Goal: Share content: Share content

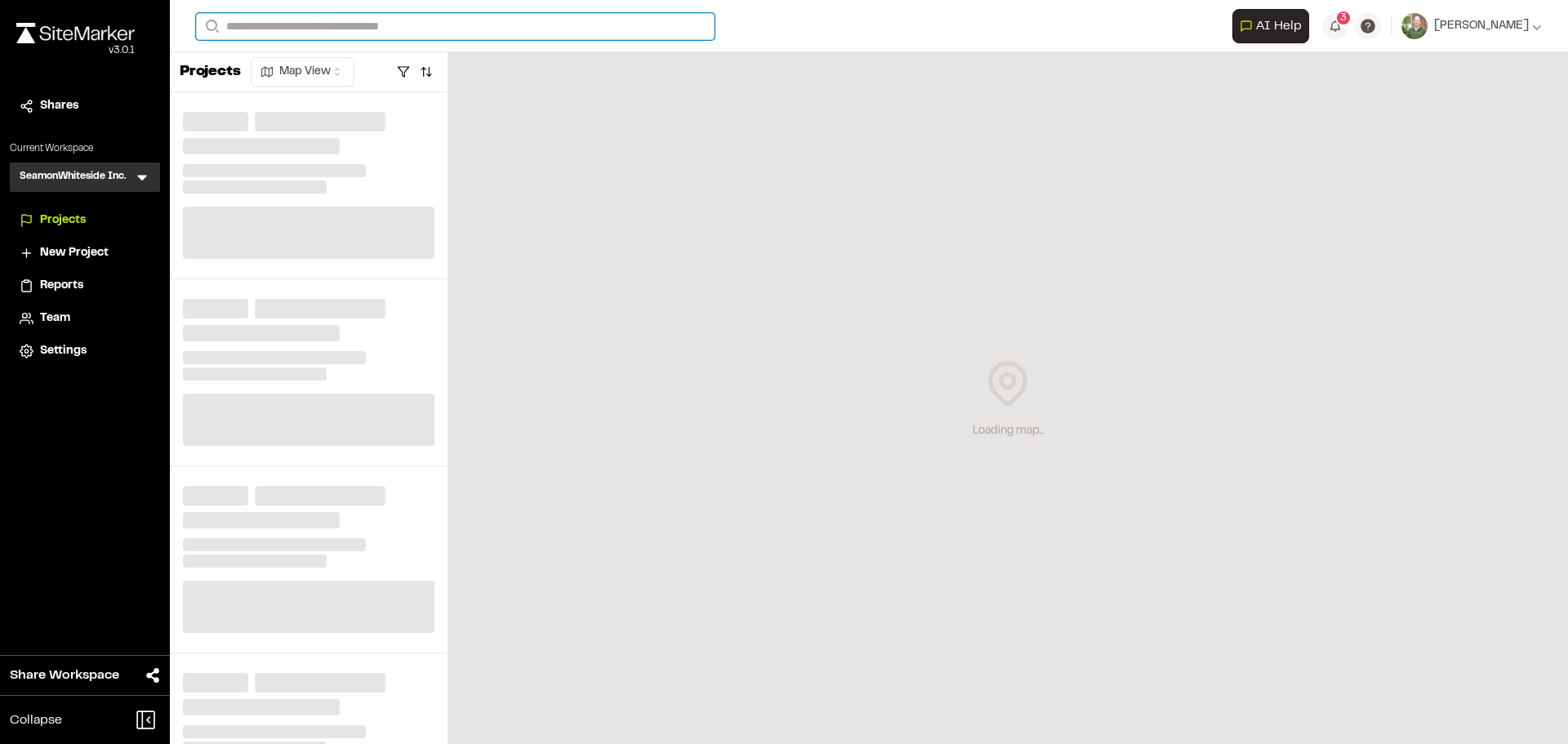
click at [314, 29] on input "Search" at bounding box center [455, 26] width 519 height 27
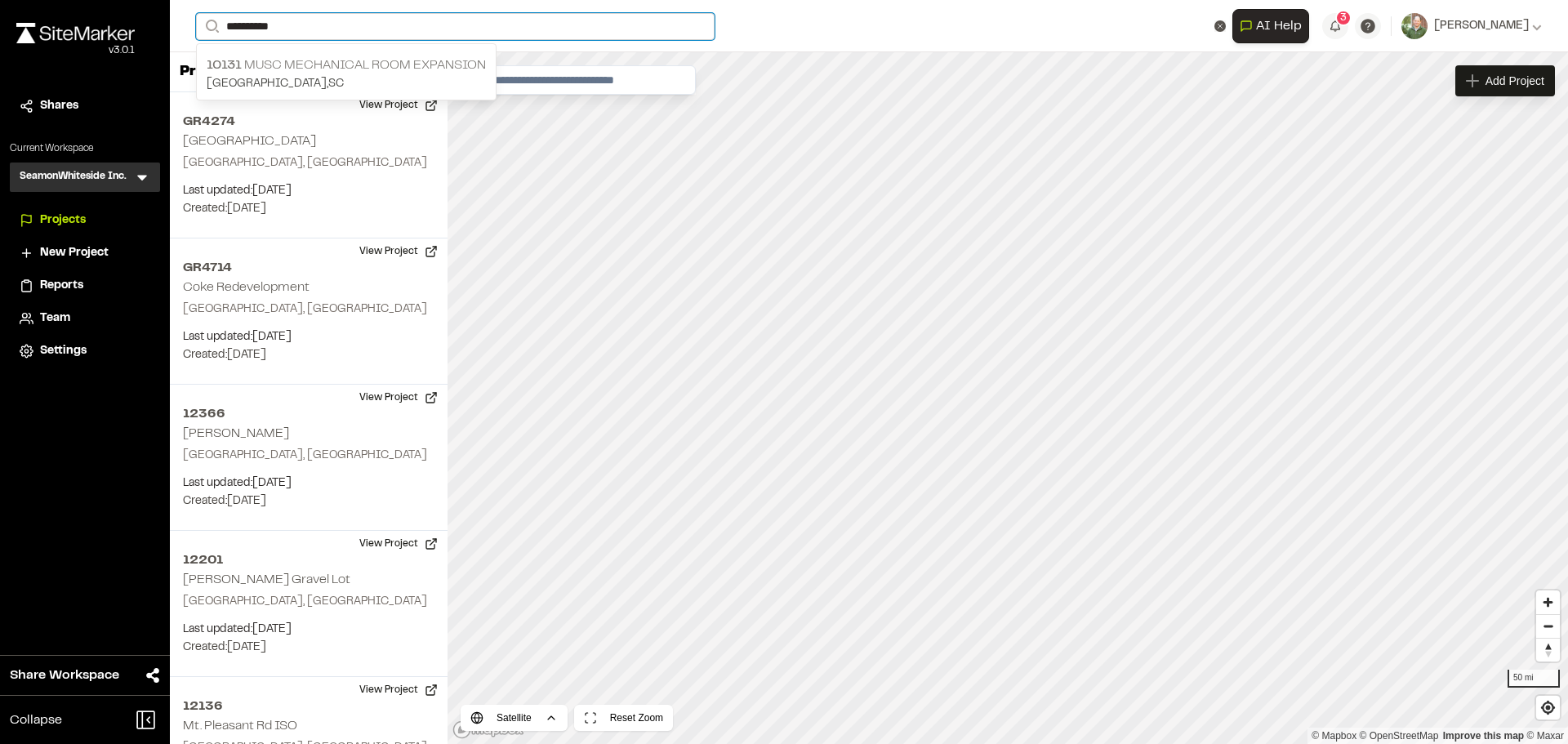
type input "**********"
click at [349, 65] on p "10131 MUSC Mechanical Room Expansion" at bounding box center [346, 65] width 279 height 19
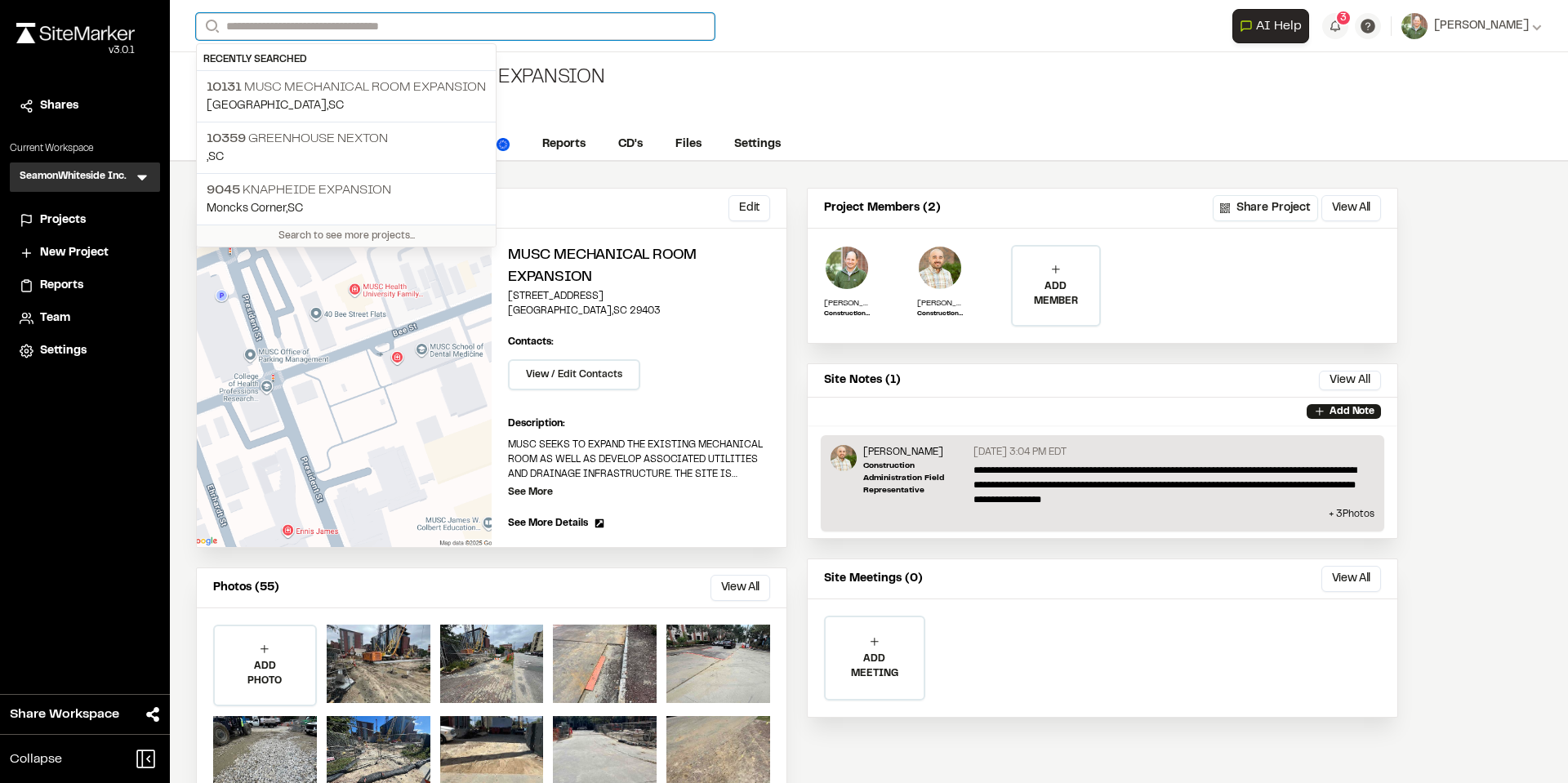
click at [464, 25] on input "Search" at bounding box center [455, 26] width 519 height 27
type input "**********"
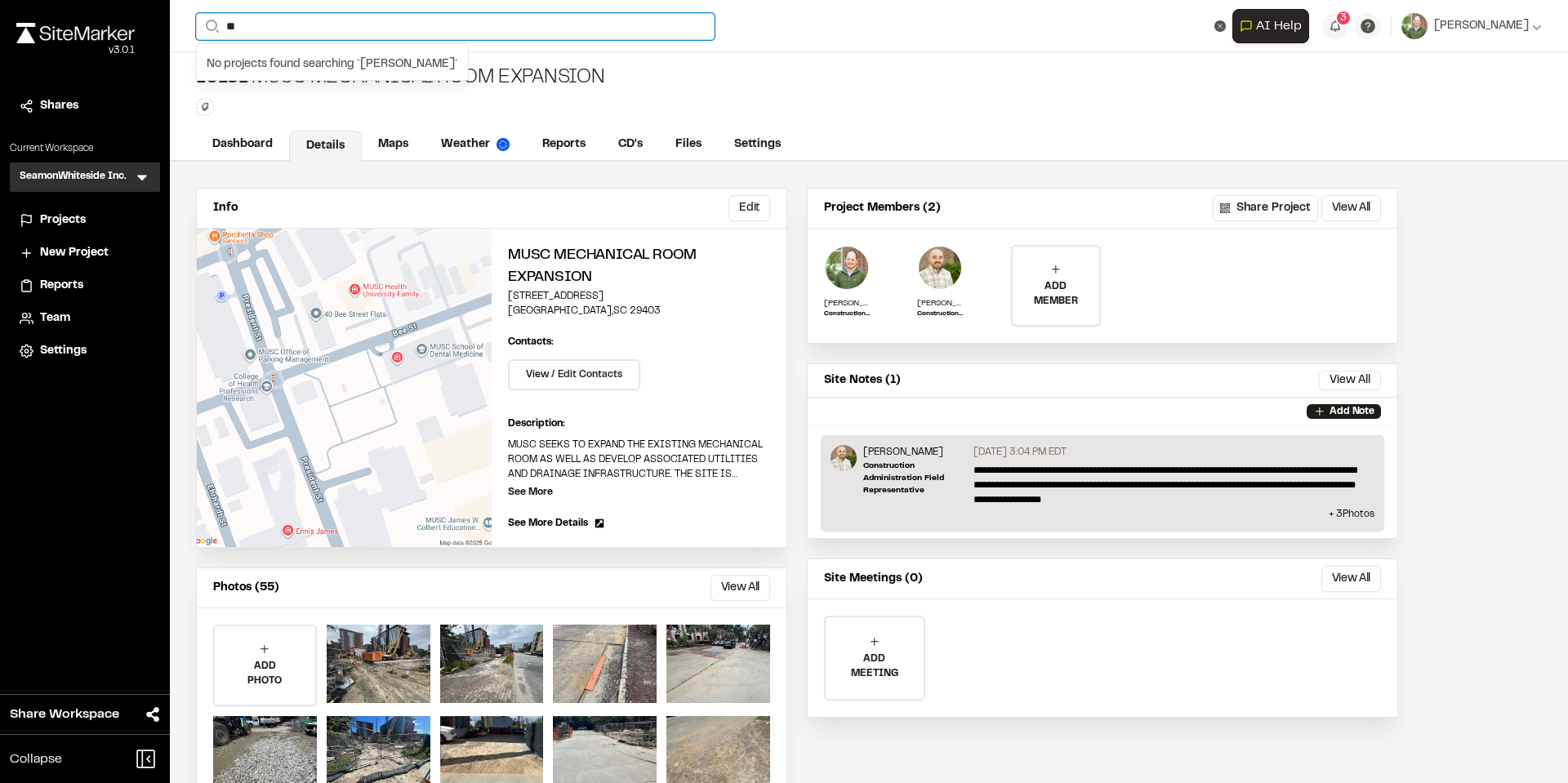
type input "*"
type input "*******"
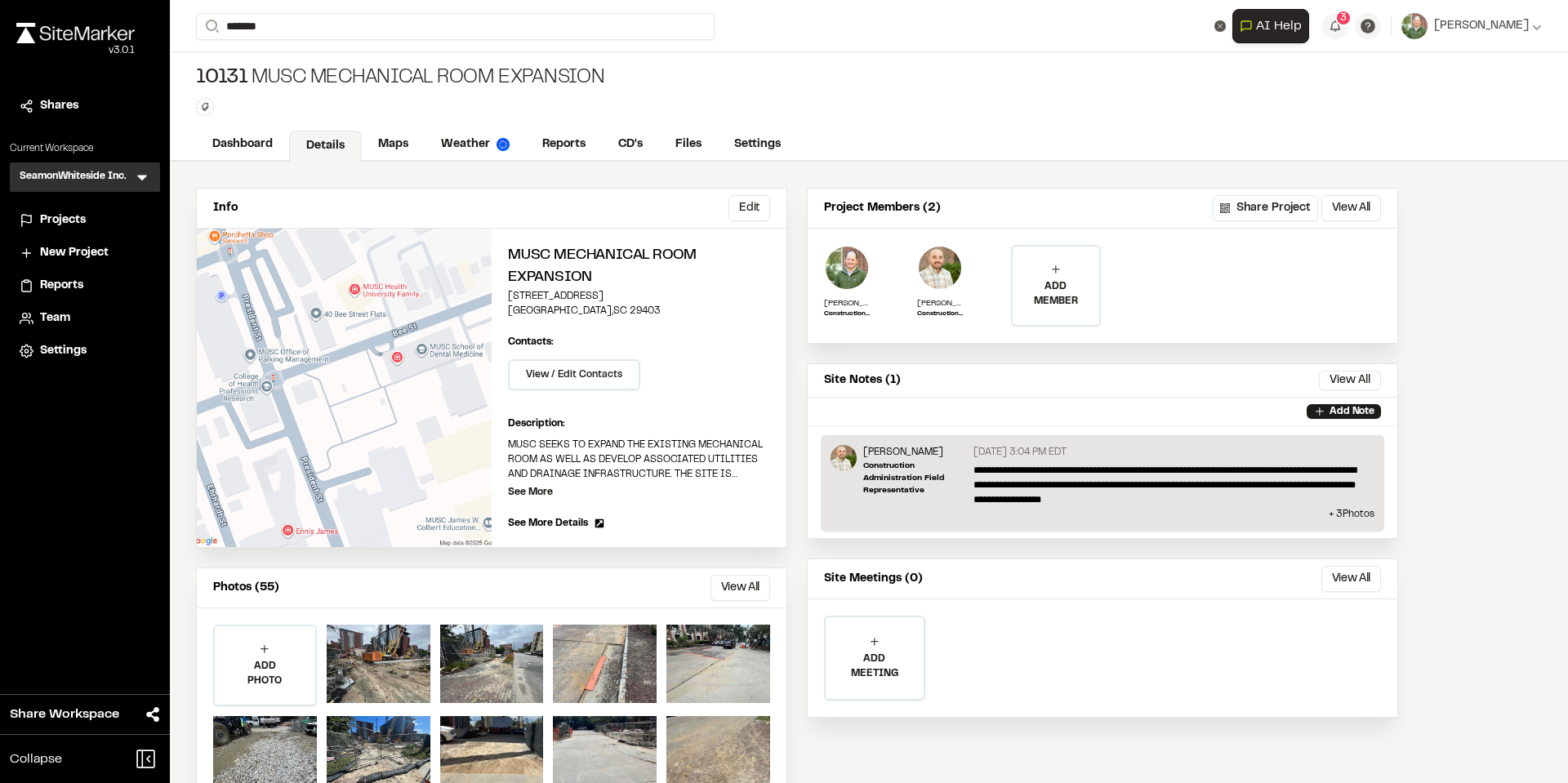
click at [380, 63] on p "PBOP130 Mercedes Benz Van Center Expansion" at bounding box center [368, 65] width 321 height 19
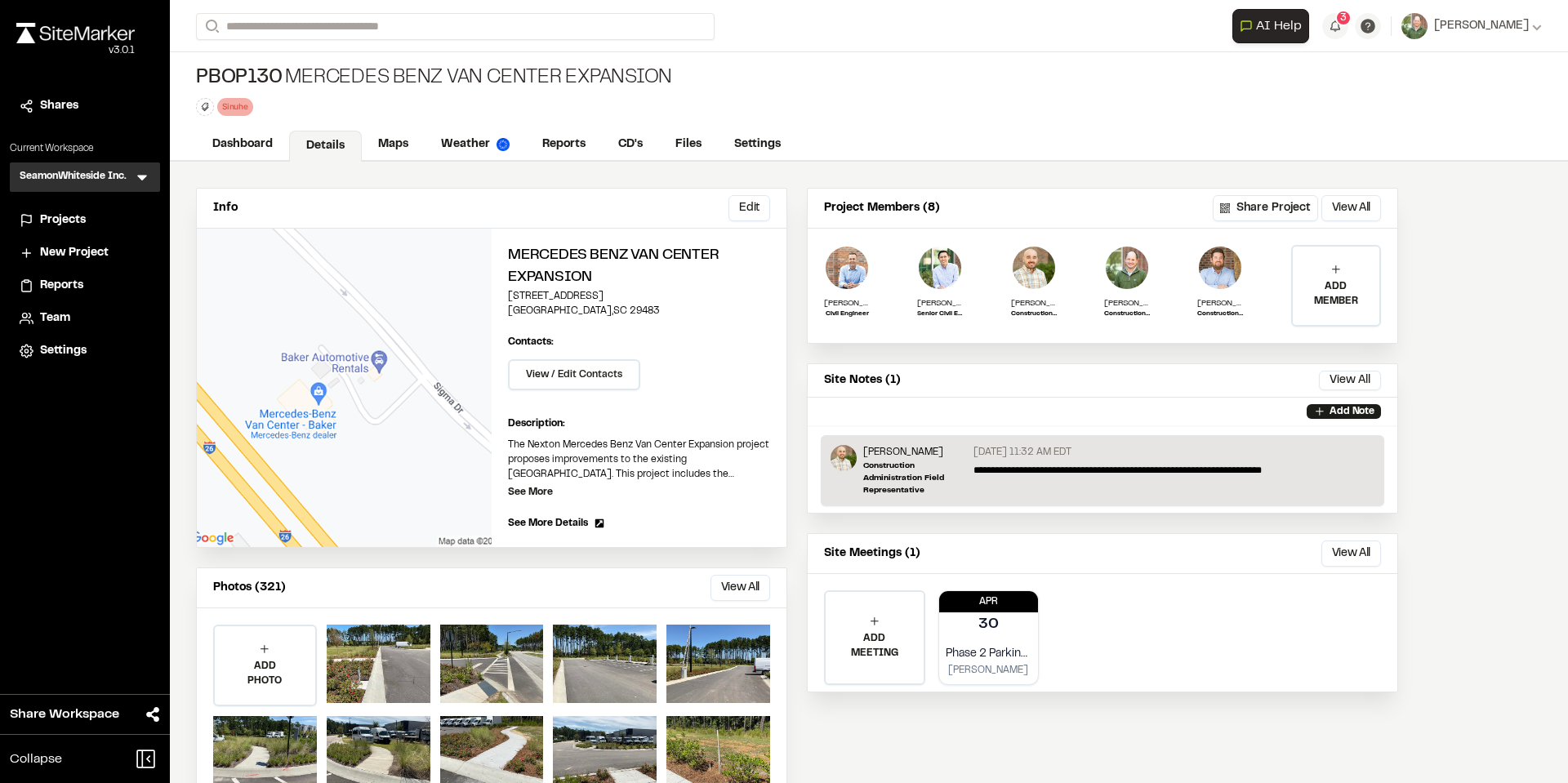
click at [71, 285] on span "Reports" at bounding box center [61, 285] width 43 height 18
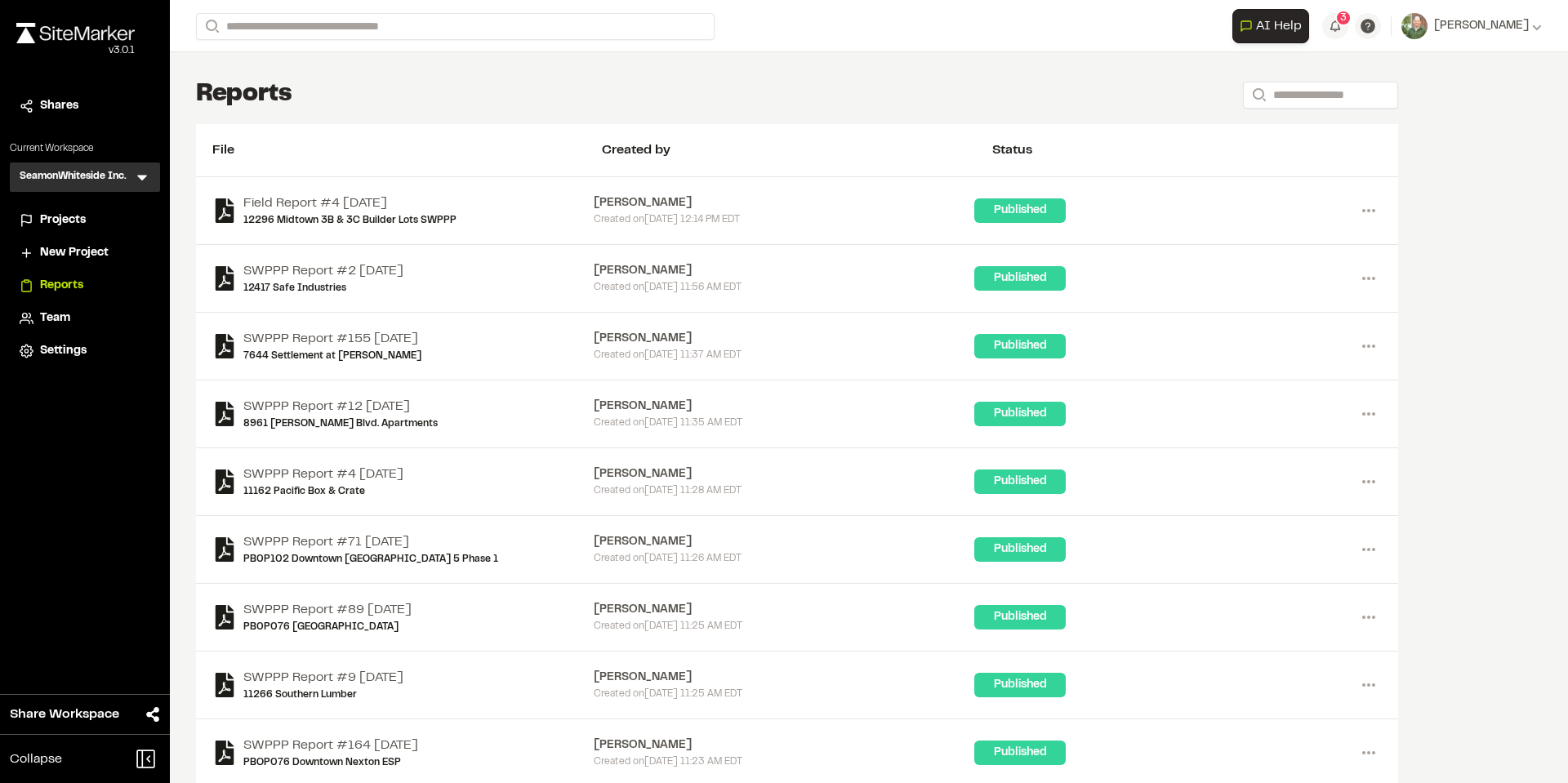
click at [64, 221] on span "Projects" at bounding box center [63, 220] width 46 height 18
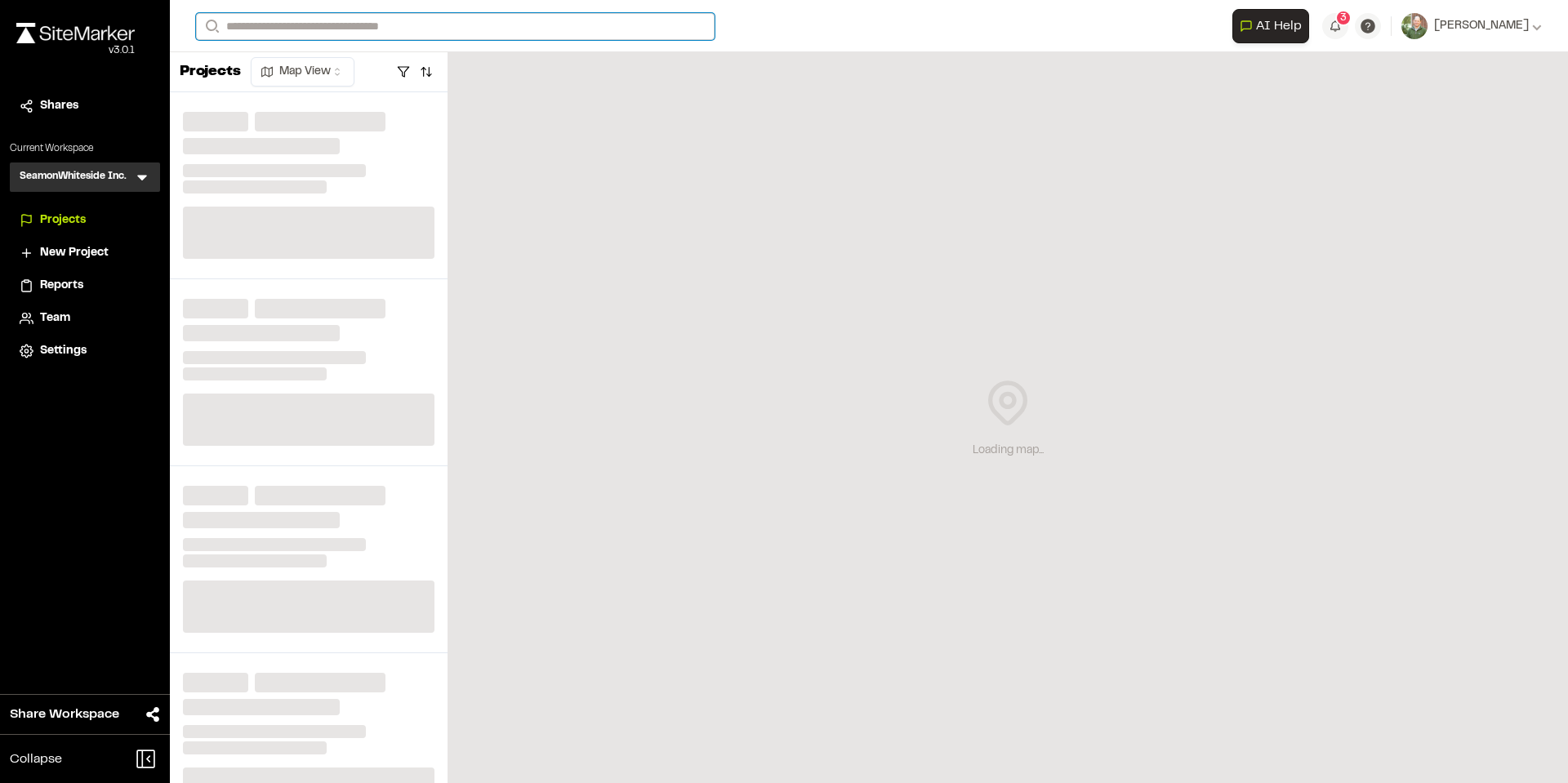
click at [278, 25] on input "Search" at bounding box center [455, 26] width 519 height 27
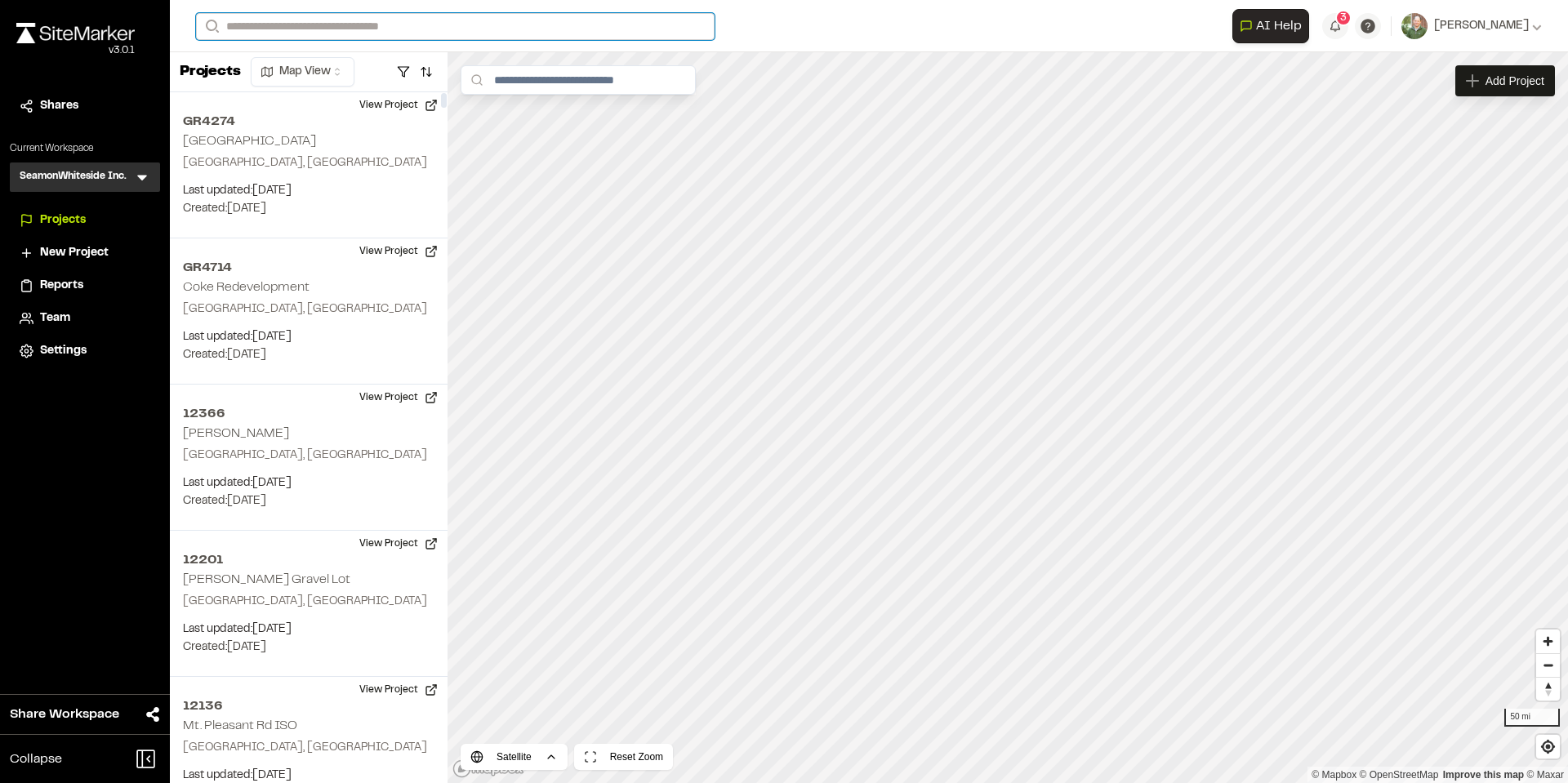
click at [332, 22] on input "Search" at bounding box center [455, 26] width 519 height 27
type input "*****"
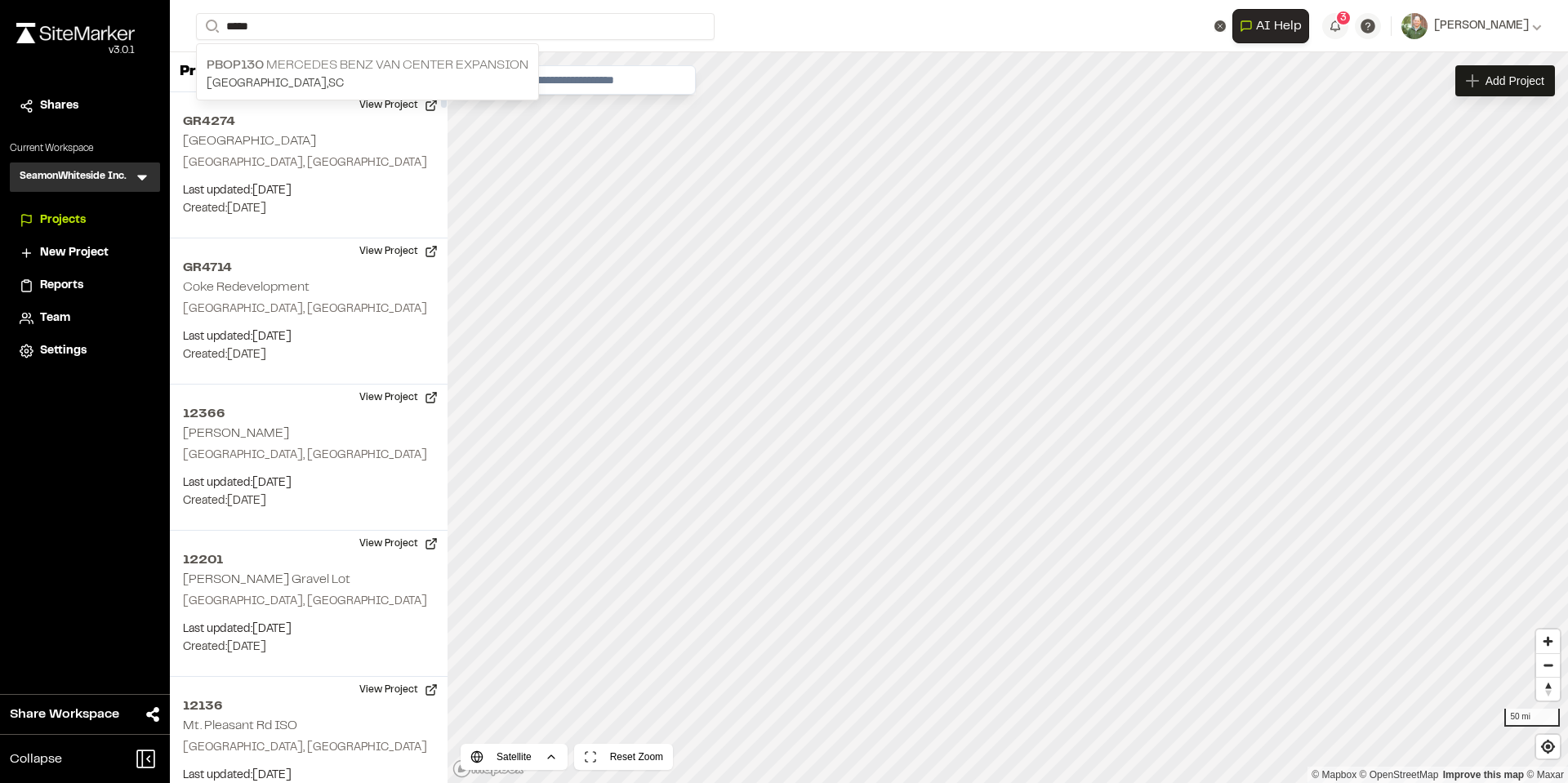
click at [446, 60] on p "PBOP130 Mercedes Benz Van Center Expansion" at bounding box center [368, 65] width 321 height 19
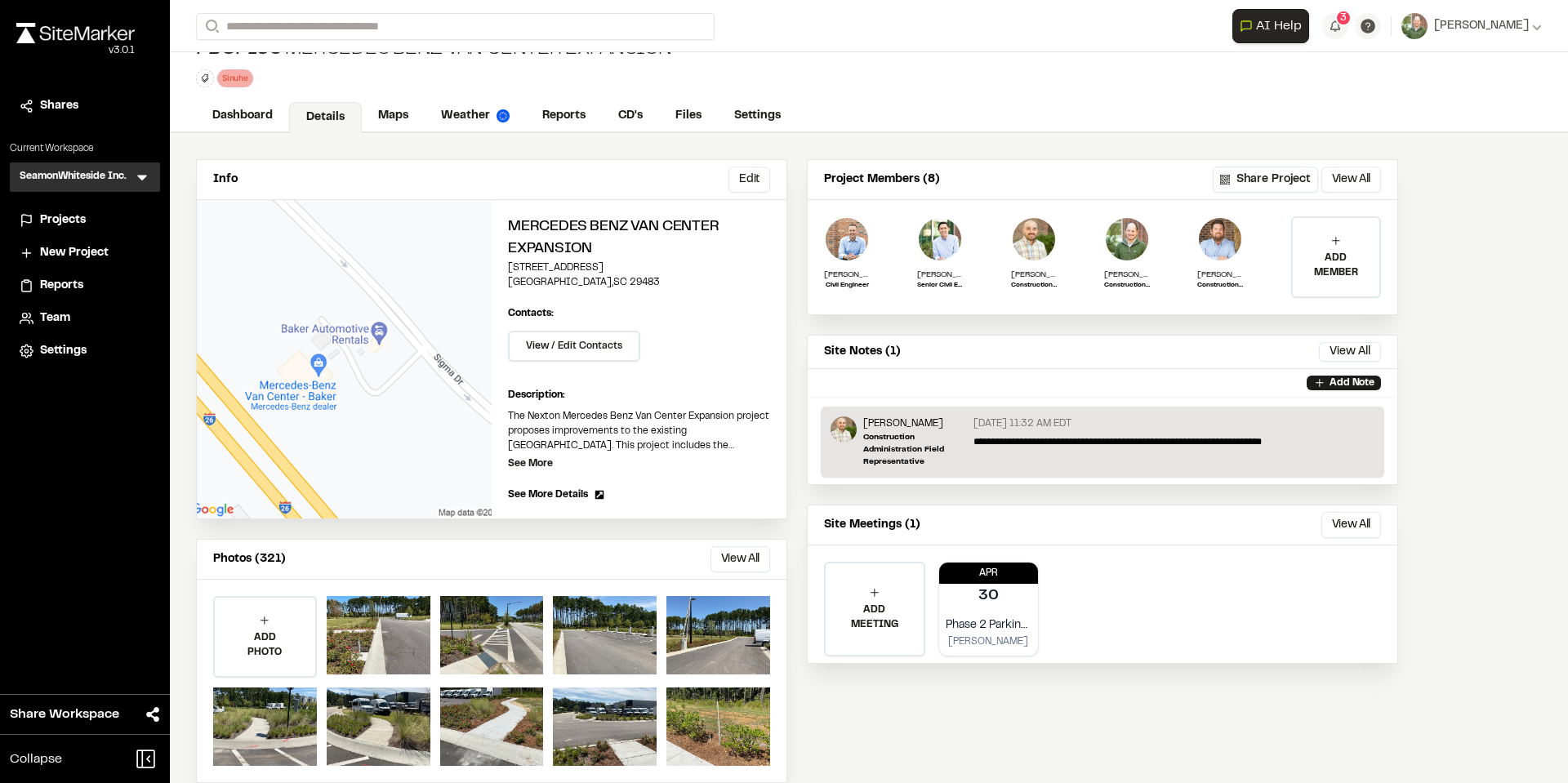
scroll to position [54, 0]
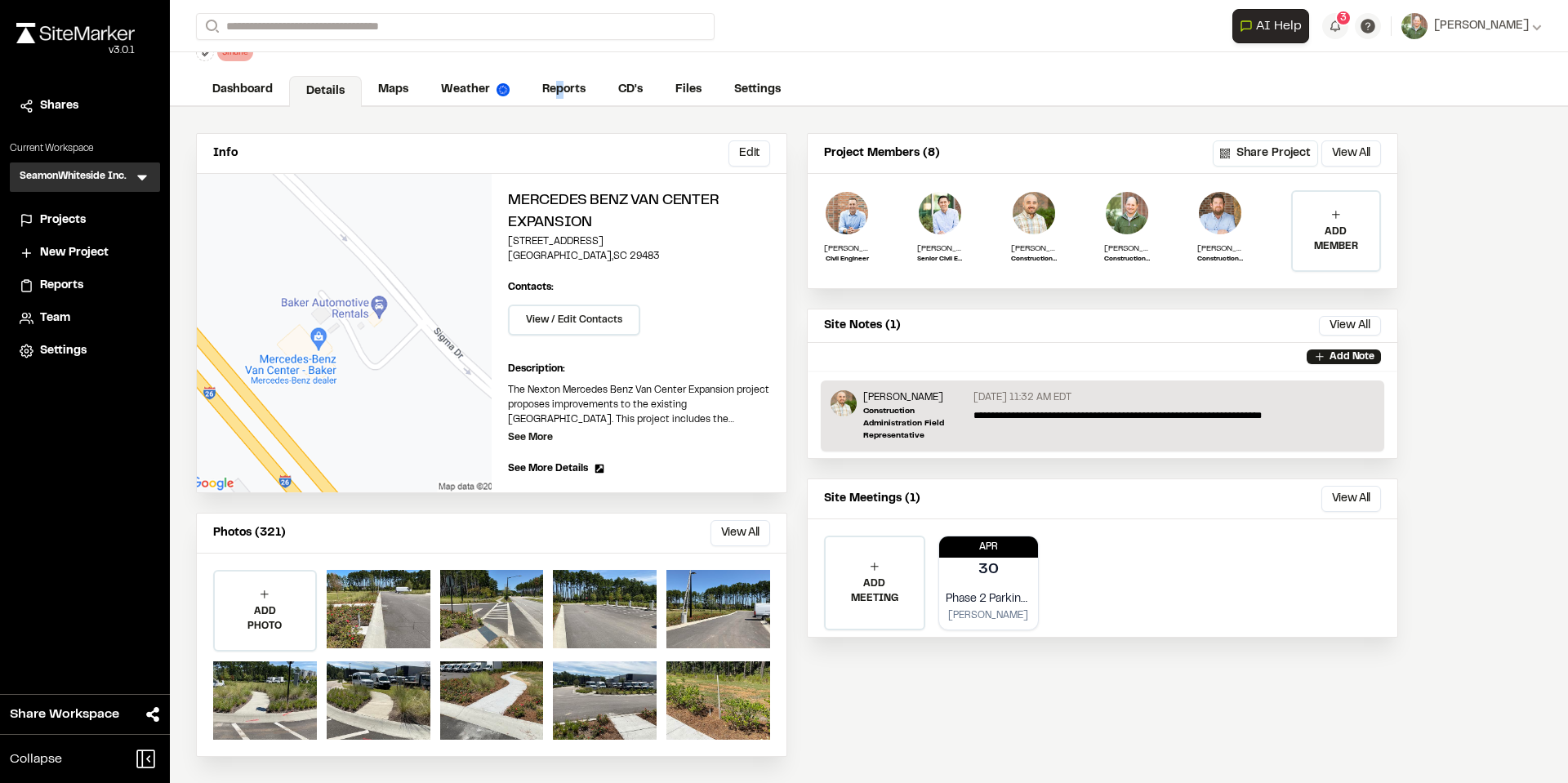
drag, startPoint x: 561, startPoint y: 88, endPoint x: 594, endPoint y: 88, distance: 33.0
click at [559, 90] on link "Reports" at bounding box center [563, 90] width 76 height 31
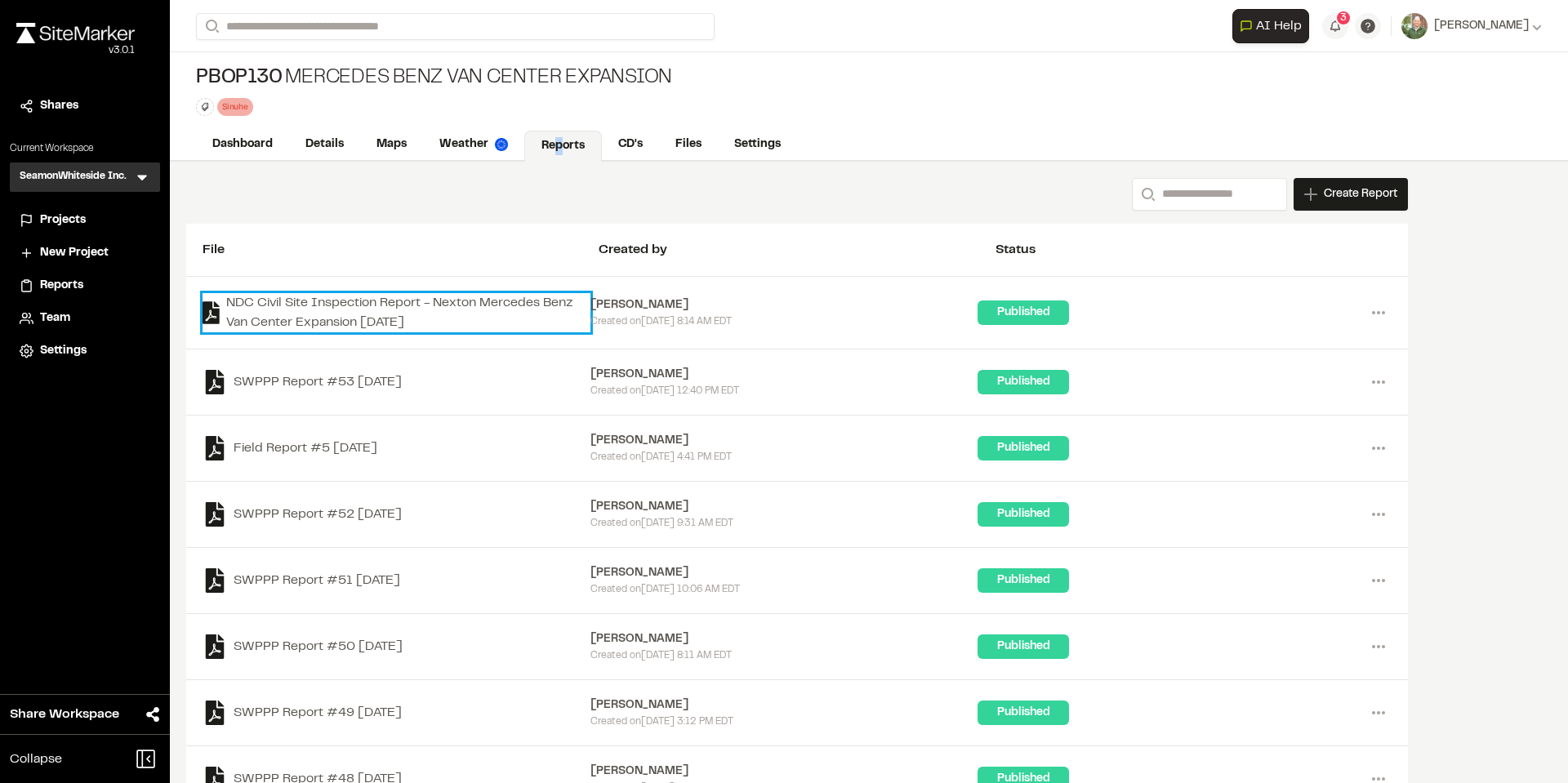
drag, startPoint x: 336, startPoint y: 311, endPoint x: 344, endPoint y: 310, distance: 8.1
click at [337, 311] on link "NDC Civil Site Inspection Report - Nexton Mercedes Benz Van Center Expansion [D…" at bounding box center [396, 312] width 388 height 39
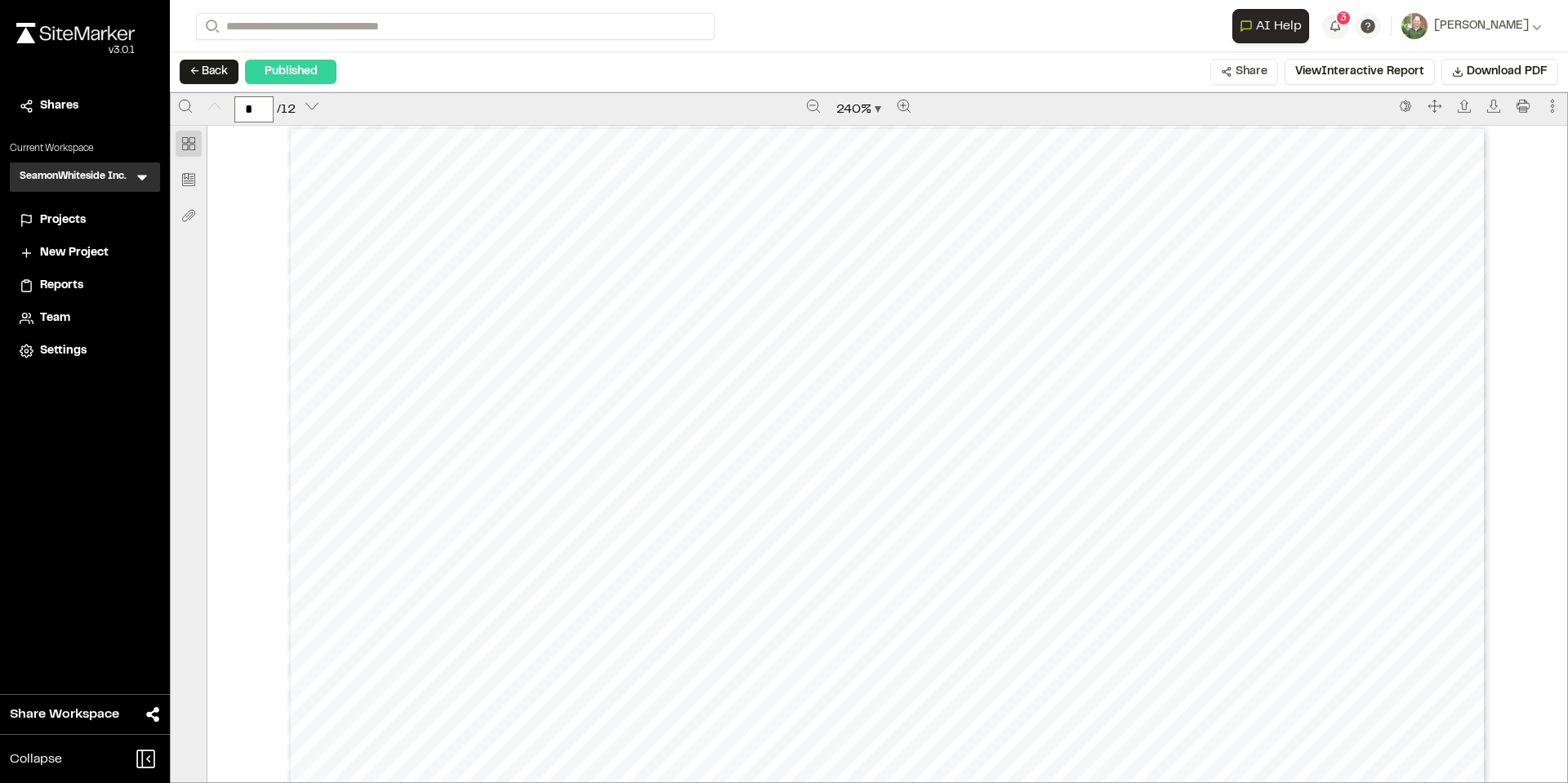
click at [1244, 67] on button "Share" at bounding box center [1243, 72] width 67 height 26
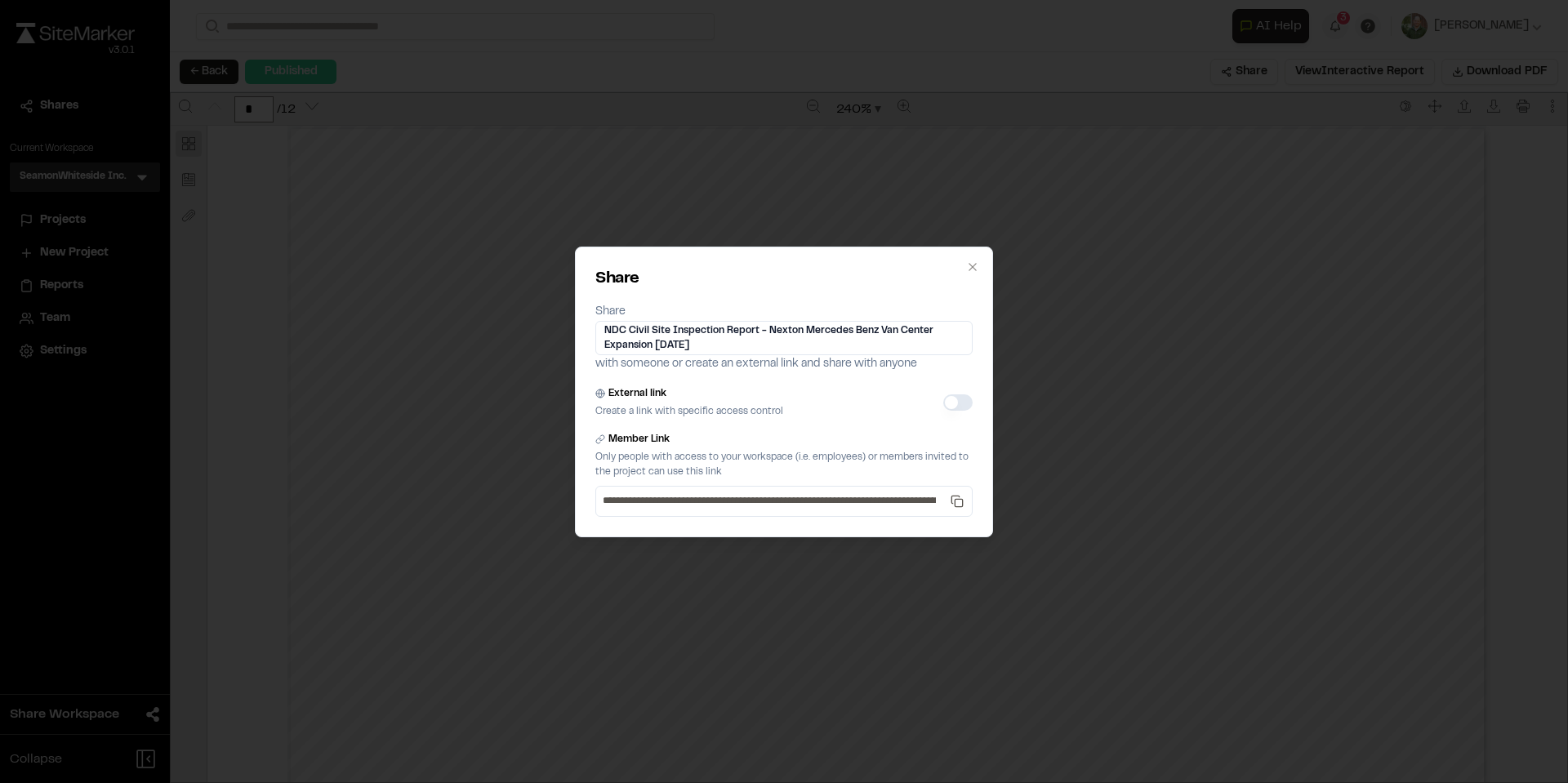
click at [947, 399] on button "External link" at bounding box center [958, 403] width 30 height 17
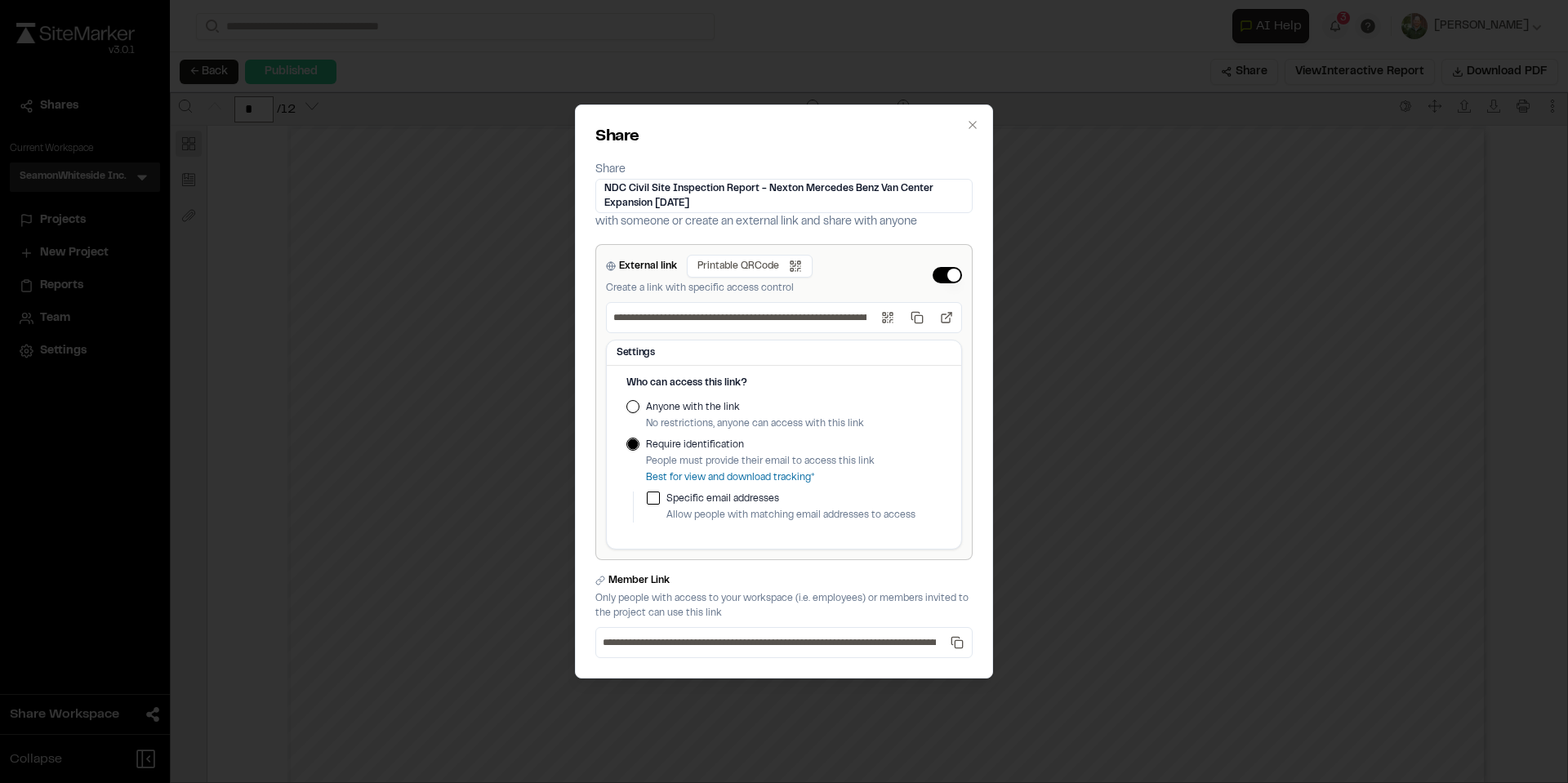
click at [638, 403] on div "Anyone with the link No restrictions, anyone can access with this link" at bounding box center [783, 416] width 315 height 31
click at [632, 413] on div "Anyone with the link No restrictions, anyone can access with this link" at bounding box center [783, 416] width 315 height 31
click at [633, 405] on button "Anyone with the link" at bounding box center [633, 406] width 13 height 13
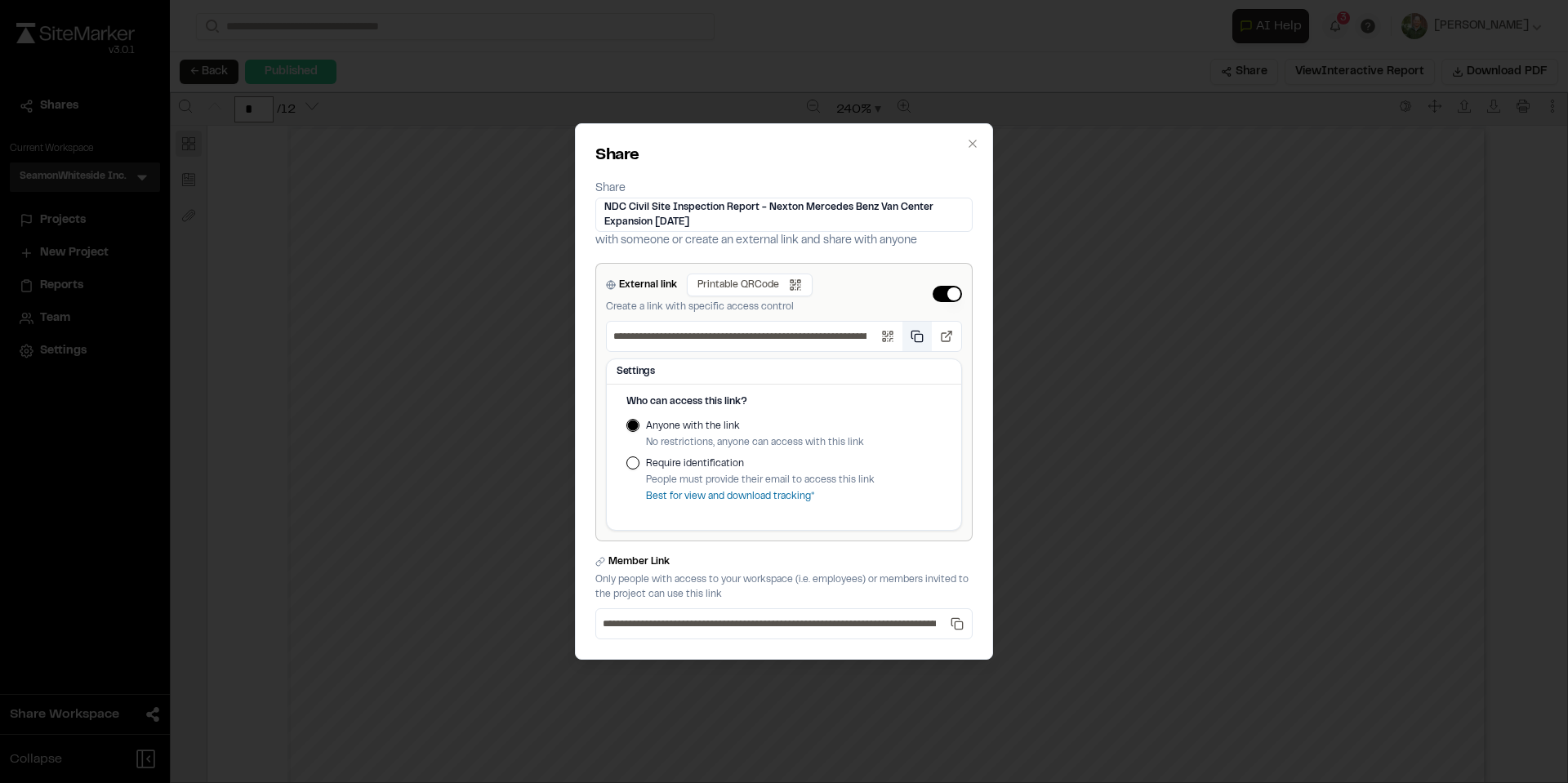
click at [913, 333] on button "Copy public link" at bounding box center [917, 336] width 30 height 30
